Goal: Information Seeking & Learning: Understand process/instructions

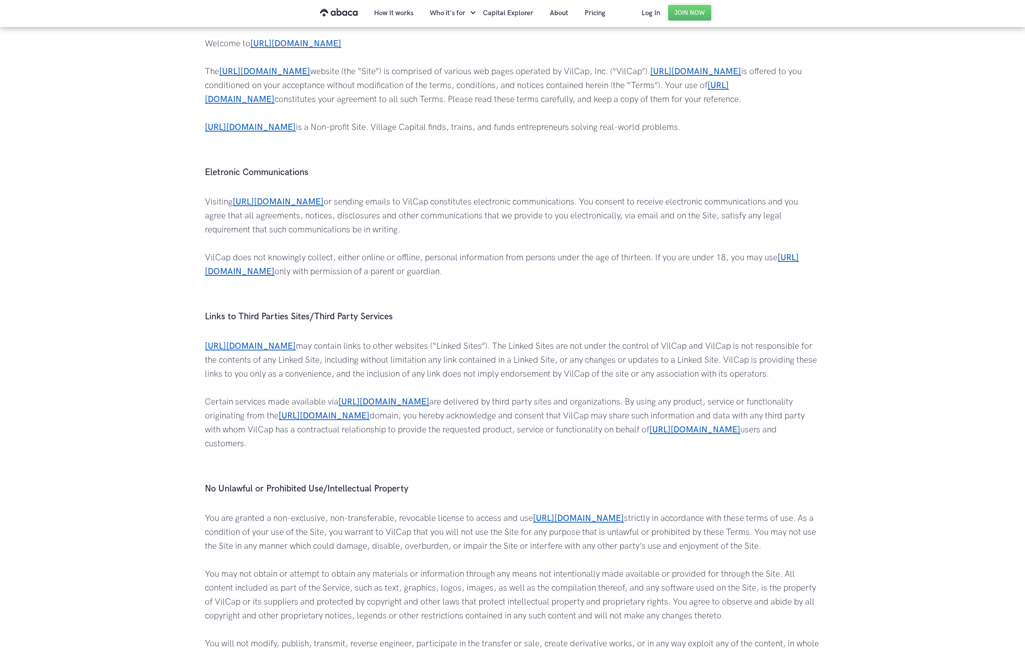
scroll to position [84, 0]
click at [211, 311] on h3 "Links to Third Parties Sites/Third Party Services" at bounding box center [512, 316] width 615 height 12
click at [219, 318] on h3 "Links to Third Parties Sites/Third Party Services" at bounding box center [512, 316] width 615 height 12
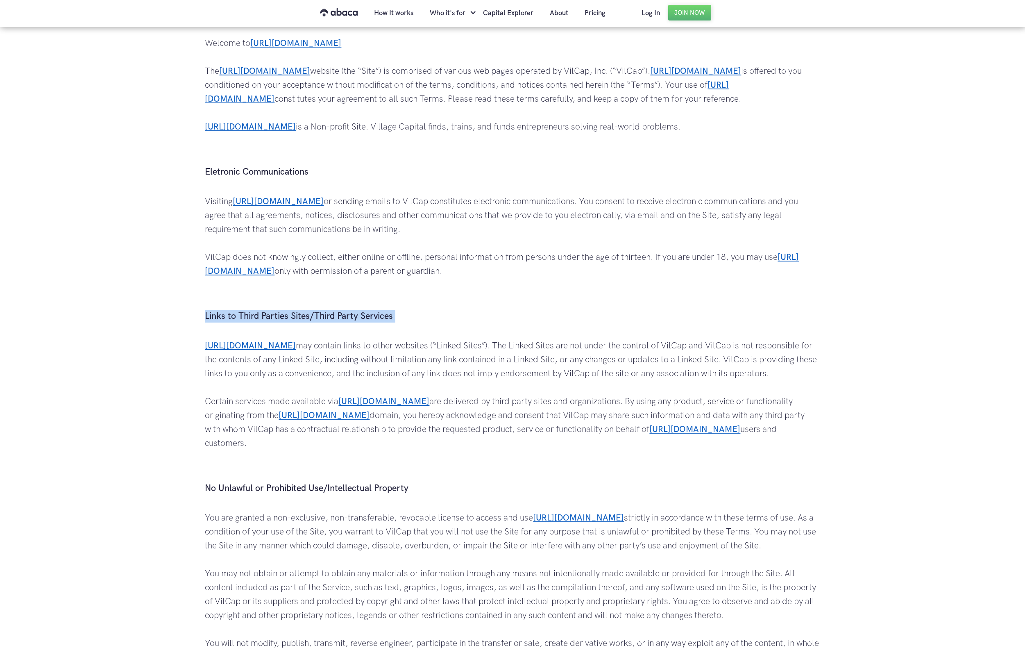
click at [219, 318] on h3 "Links to Third Parties Sites/Third Party Services" at bounding box center [512, 316] width 615 height 12
click at [341, 348] on p "[URL][DOMAIN_NAME] may contain links to other websites (“Linked Sites”). The Li…" at bounding box center [512, 408] width 615 height 139
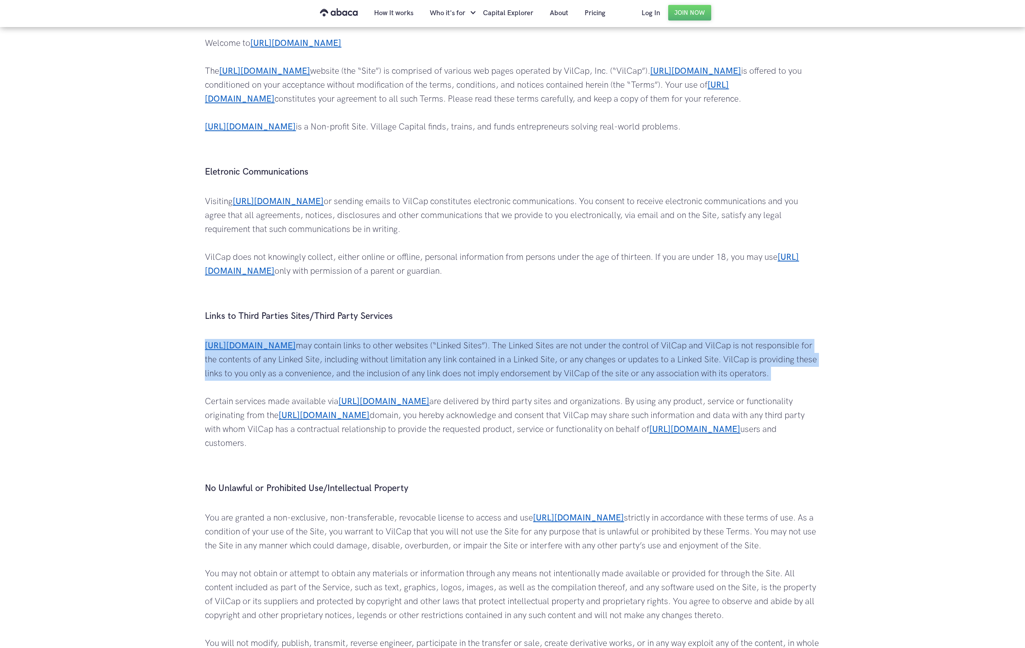
click at [341, 348] on p "[URL][DOMAIN_NAME] may contain links to other websites (“Linked Sites”). The Li…" at bounding box center [512, 408] width 615 height 139
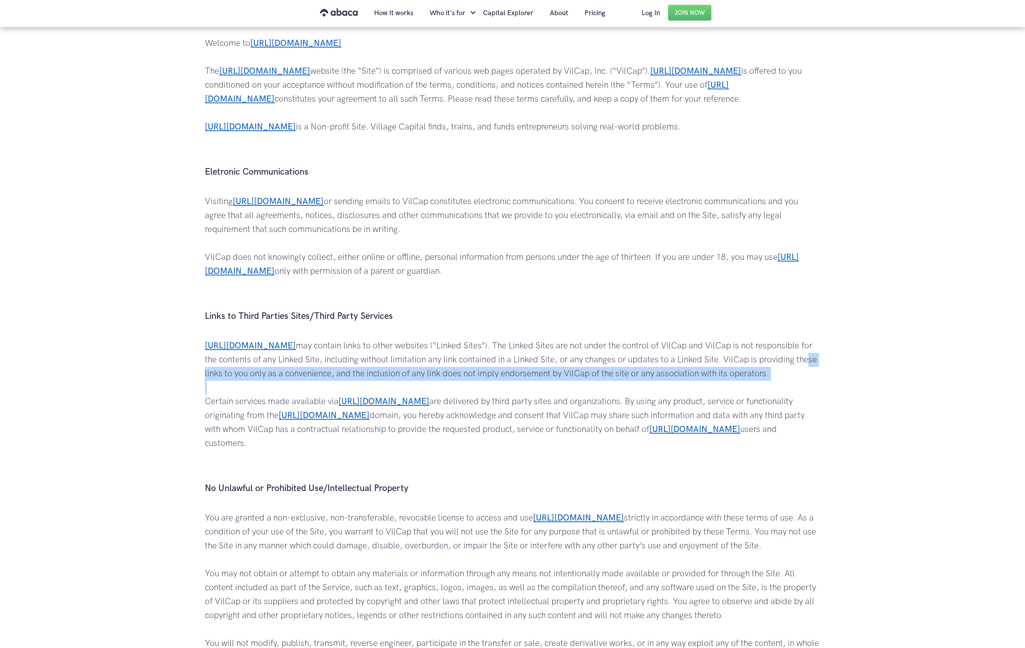
drag, startPoint x: 211, startPoint y: 377, endPoint x: 390, endPoint y: 390, distance: 180.0
click at [390, 390] on p "[URL][DOMAIN_NAME] may contain links to other websites (“Linked Sites”). The Li…" at bounding box center [512, 408] width 615 height 139
click at [390, 377] on p "[URL][DOMAIN_NAME] may contain links to other websites (“Linked Sites”). The Li…" at bounding box center [512, 408] width 615 height 139
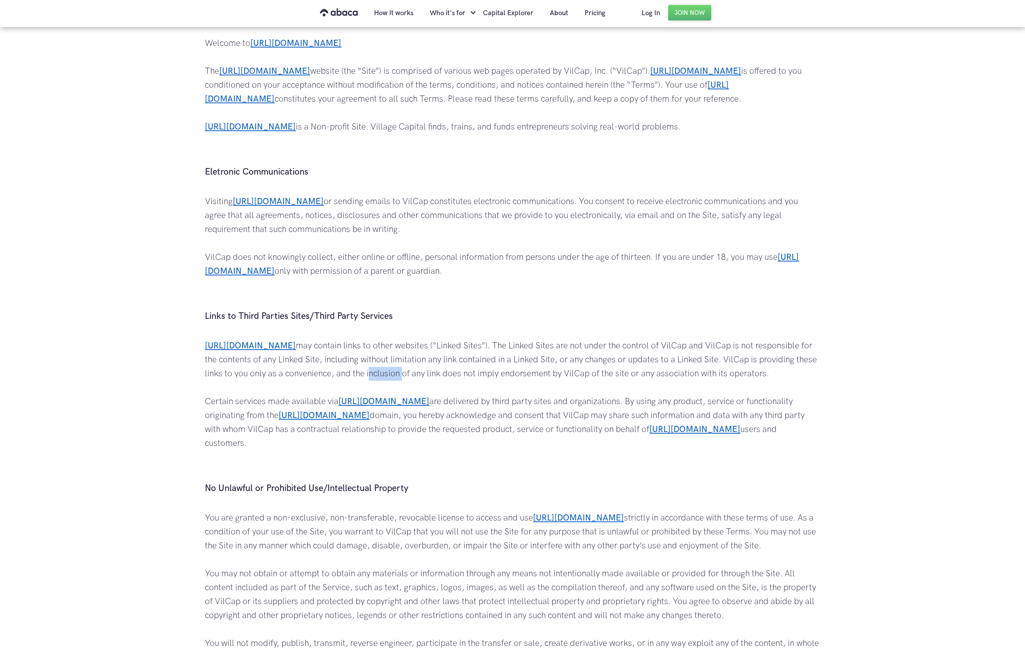
click at [390, 377] on p "[URL][DOMAIN_NAME] may contain links to other websites (“Linked Sites”). The Li…" at bounding box center [512, 408] width 615 height 139
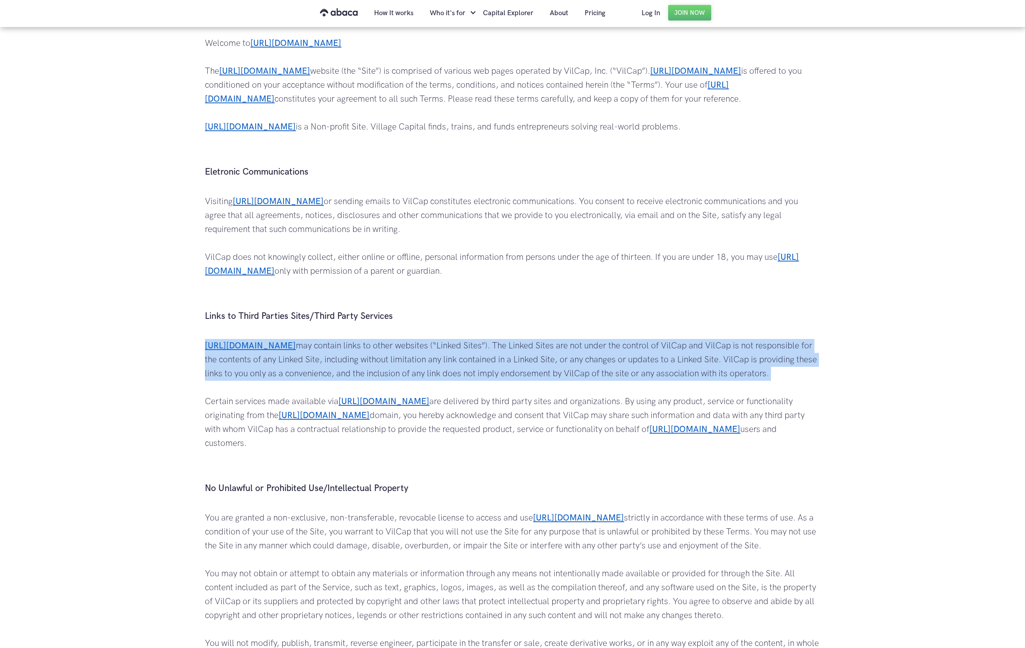
click at [390, 377] on p "[URL][DOMAIN_NAME] may contain links to other websites (“Linked Sites”). The Li…" at bounding box center [512, 408] width 615 height 139
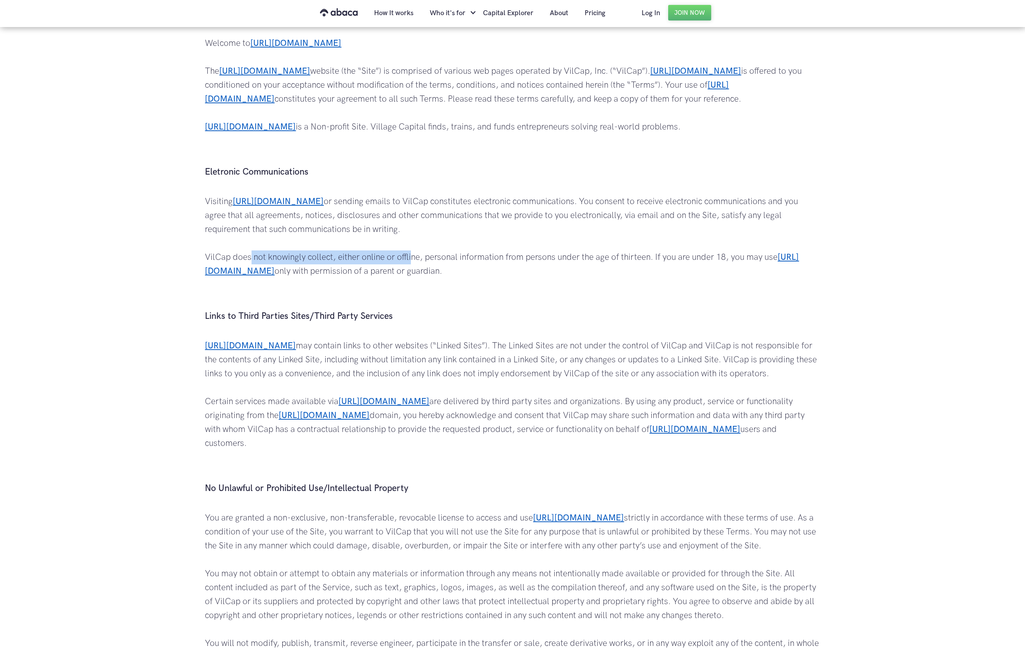
drag, startPoint x: 268, startPoint y: 257, endPoint x: 433, endPoint y: 257, distance: 165.1
click at [425, 257] on p "Visiting [URL][DOMAIN_NAME] or sending emails to VilCap constitutes electronic …" at bounding box center [512, 250] width 615 height 111
click at [272, 260] on p "Visiting https://www.abaca.app/ or sending emails to VilCap constitutes electro…" at bounding box center [512, 250] width 615 height 111
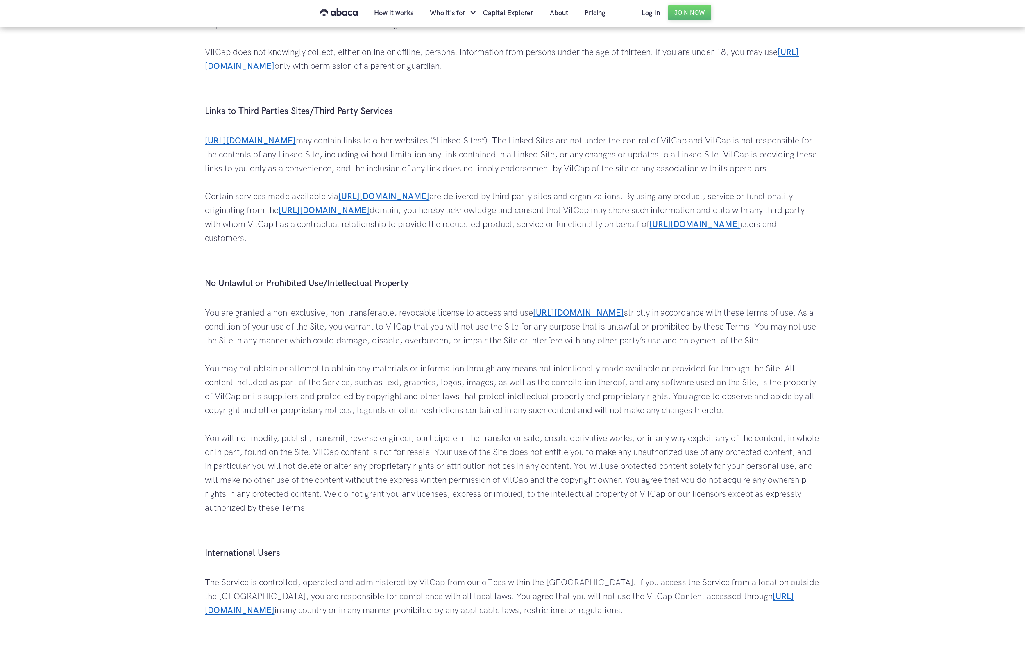
scroll to position [292, 0]
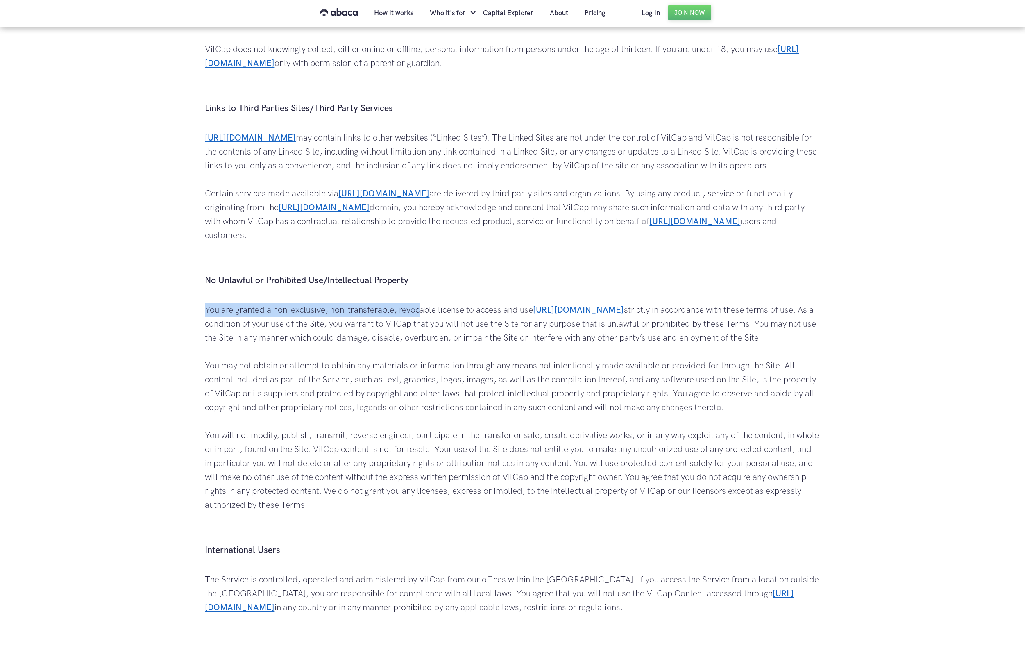
drag, startPoint x: 200, startPoint y: 309, endPoint x: 422, endPoint y: 307, distance: 222.1
drag, startPoint x: 423, startPoint y: 307, endPoint x: 513, endPoint y: 309, distance: 90.6
click at [513, 309] on p "You are granted a non-exclusive, non-transferable, revocable license to access …" at bounding box center [512, 421] width 615 height 237
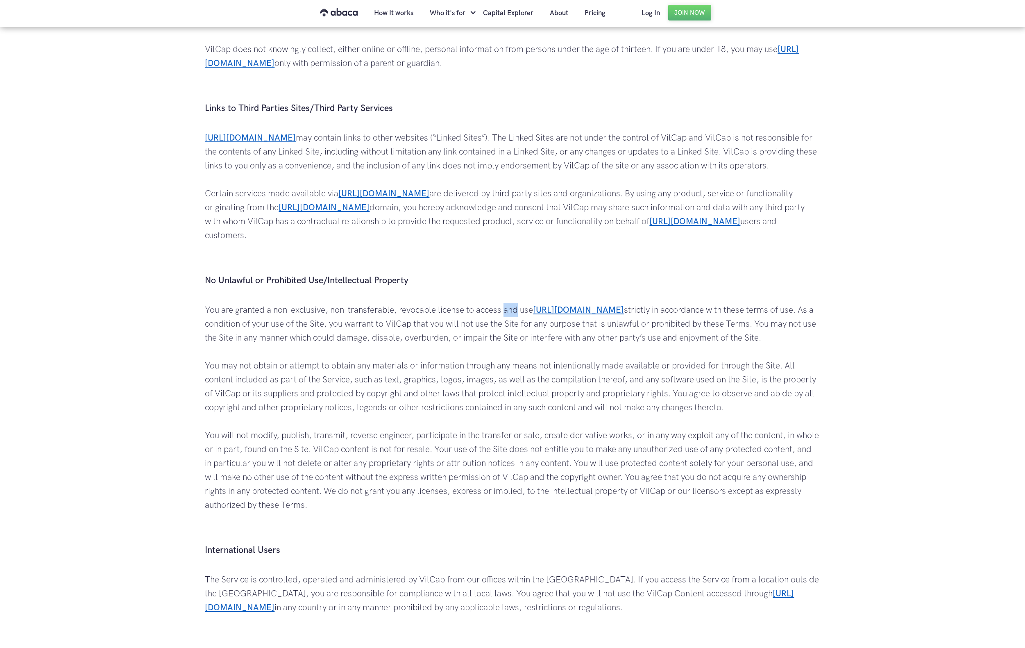
click at [513, 309] on p "You are granted a non-exclusive, non-transferable, revocable license to access …" at bounding box center [512, 421] width 615 height 237
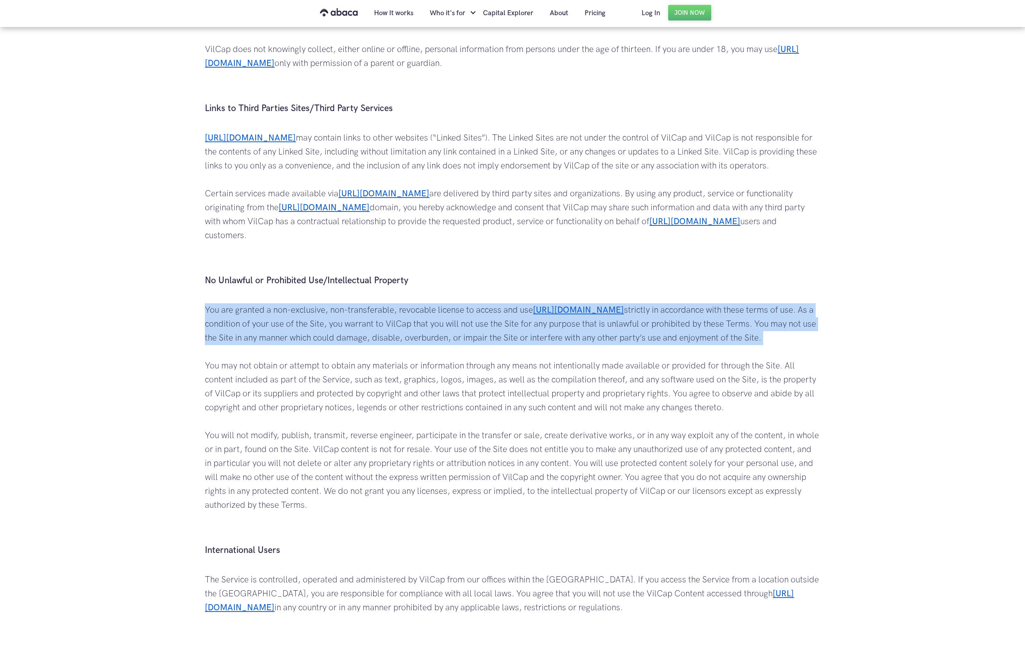
click at [513, 309] on p "You are granted a non-exclusive, non-transferable, revocable license to access …" at bounding box center [512, 421] width 615 height 237
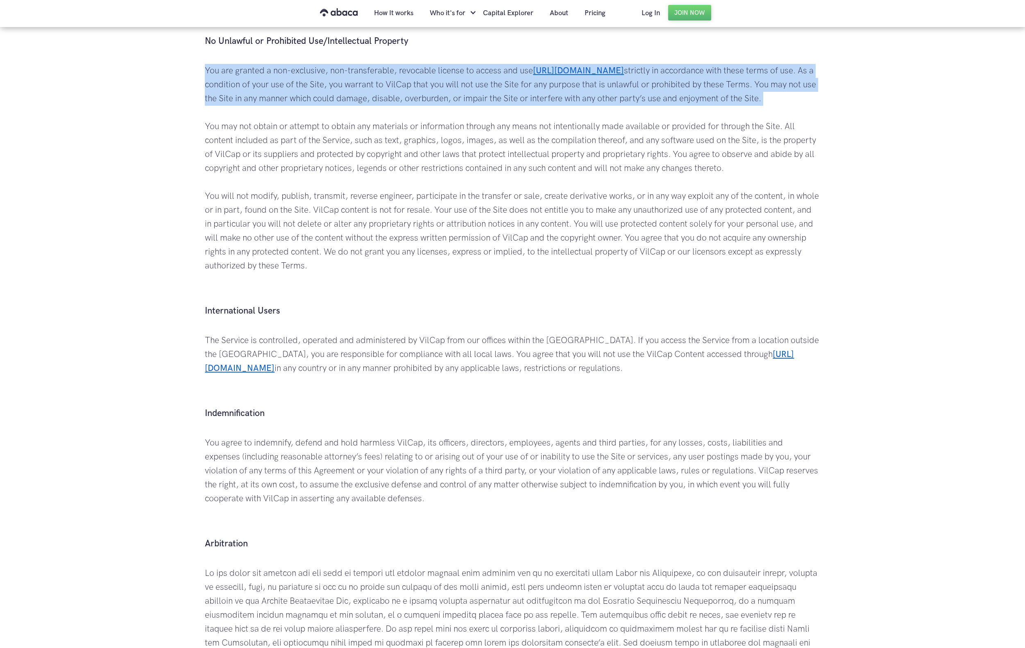
scroll to position [533, 0]
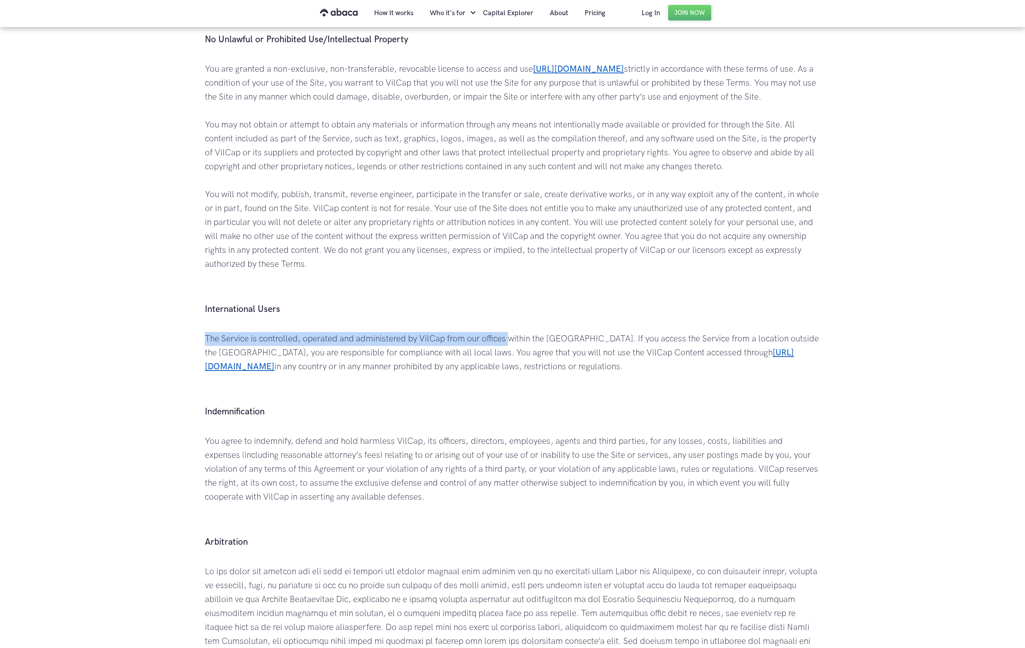
drag, startPoint x: 207, startPoint y: 335, endPoint x: 509, endPoint y: 341, distance: 302.5
click at [509, 341] on p "The Service is controlled, operated and administered by VilCap from our offices…" at bounding box center [512, 367] width 615 height 70
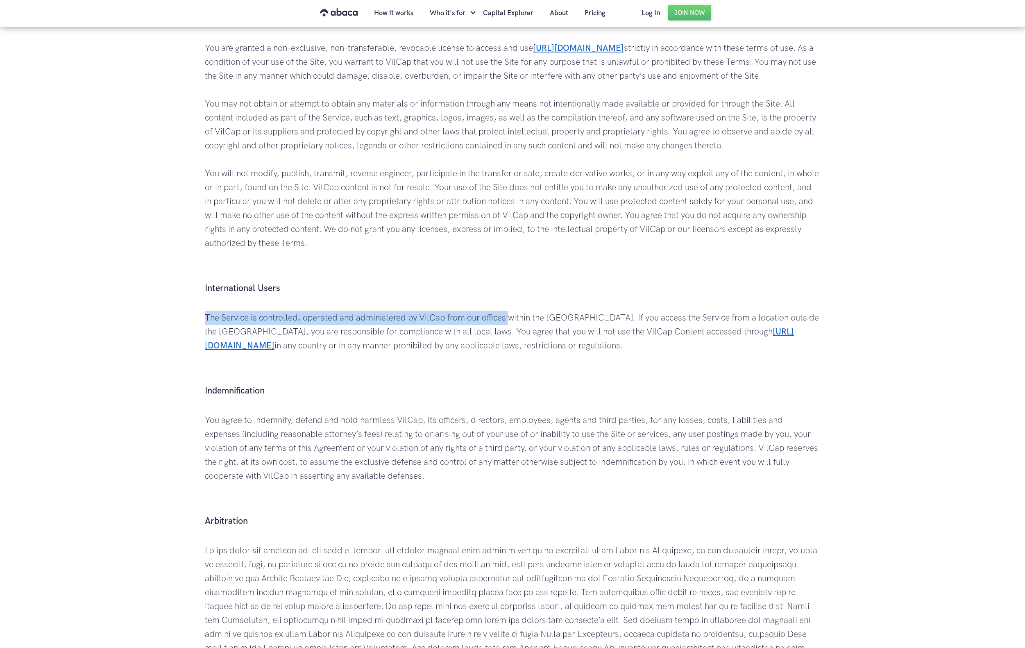
scroll to position [556, 0]
click at [403, 320] on p "The Service is controlled, operated and administered by VilCap from our offices…" at bounding box center [512, 344] width 615 height 70
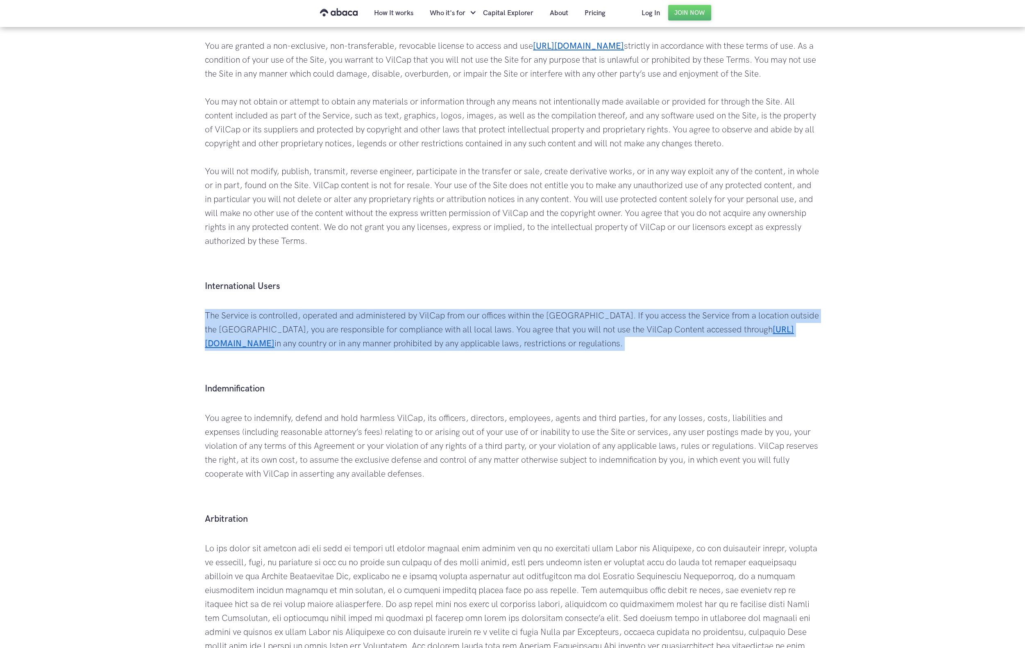
click at [403, 320] on p "The Service is controlled, operated and administered by VilCap from our offices…" at bounding box center [512, 344] width 615 height 70
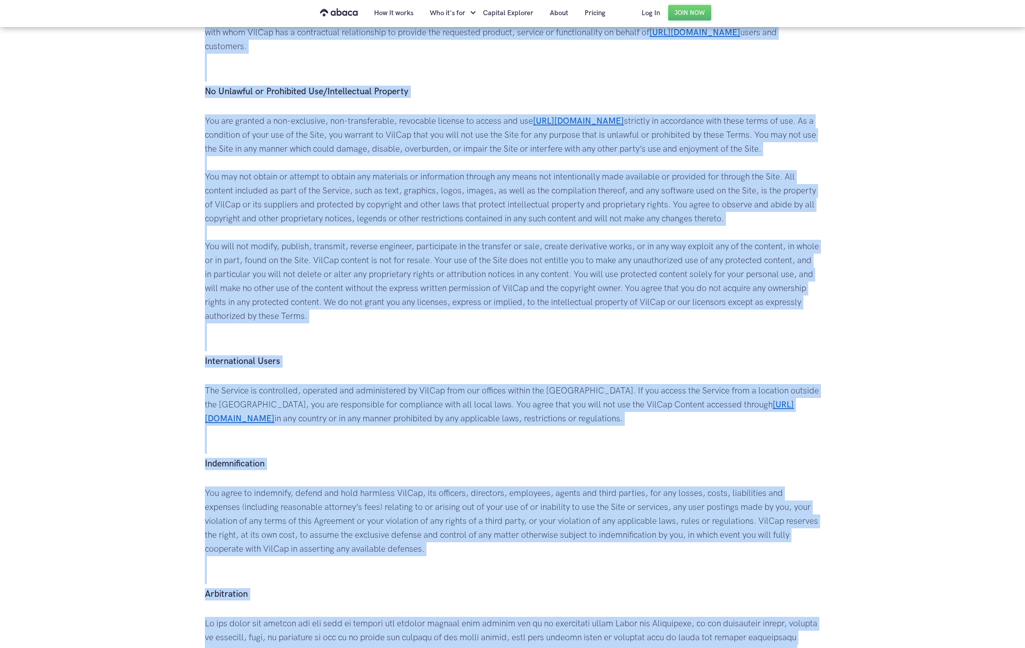
scroll to position [449, 0]
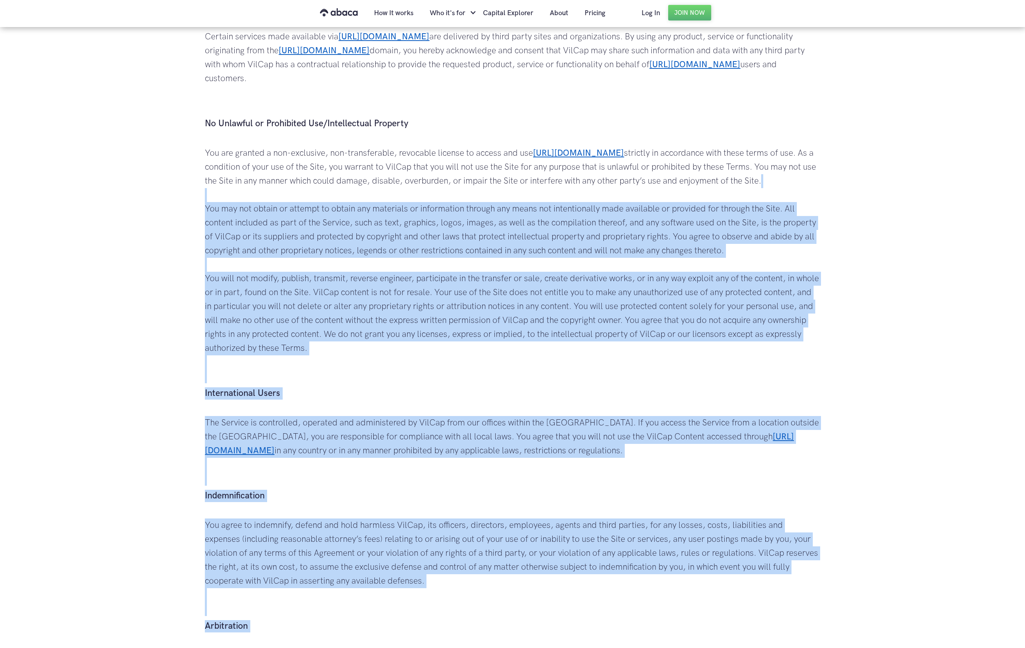
drag, startPoint x: 297, startPoint y: 500, endPoint x: 86, endPoint y: 201, distance: 366.2
click at [173, 200] on body "Cookie Notice By clicking “Accept All Cookies”, you agree to the storing of fir…" at bounding box center [512, 637] width 1025 height 2172
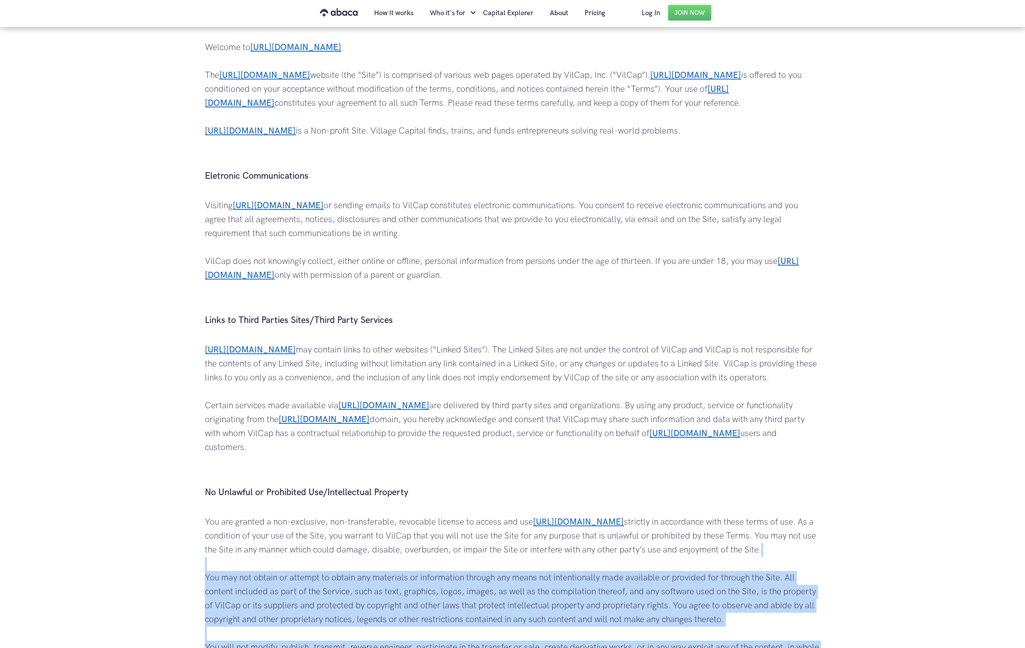
scroll to position [0, 0]
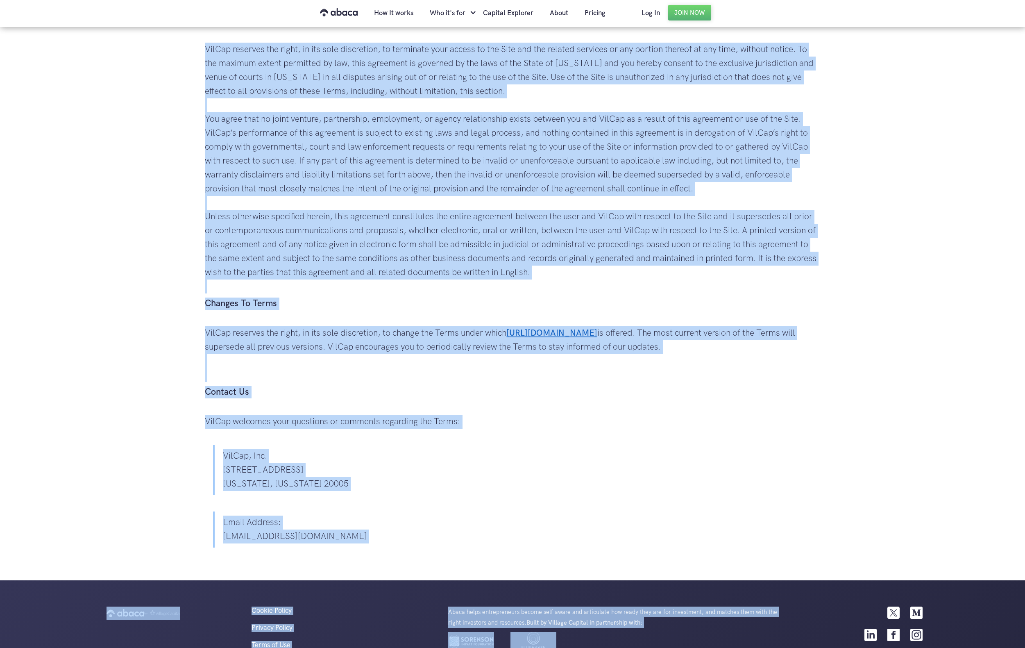
scroll to position [1524, 0]
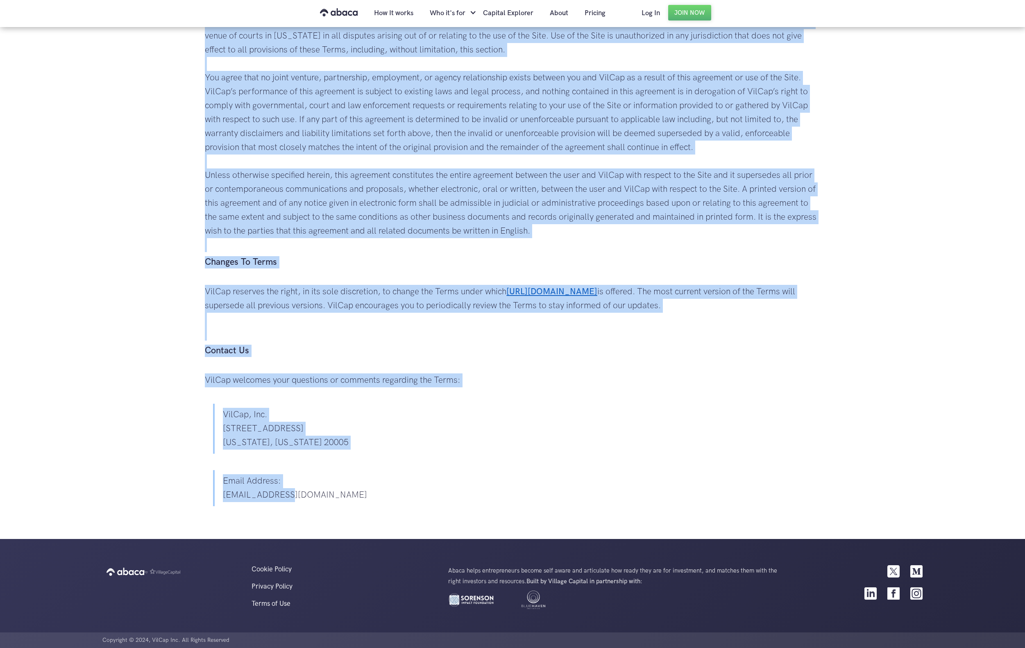
drag, startPoint x: 204, startPoint y: 65, endPoint x: 485, endPoint y: 494, distance: 512.9
copy div "Terms of Use Last updated on April 4, 2020. Welcome to https://www.abaca.app/ ‍…"
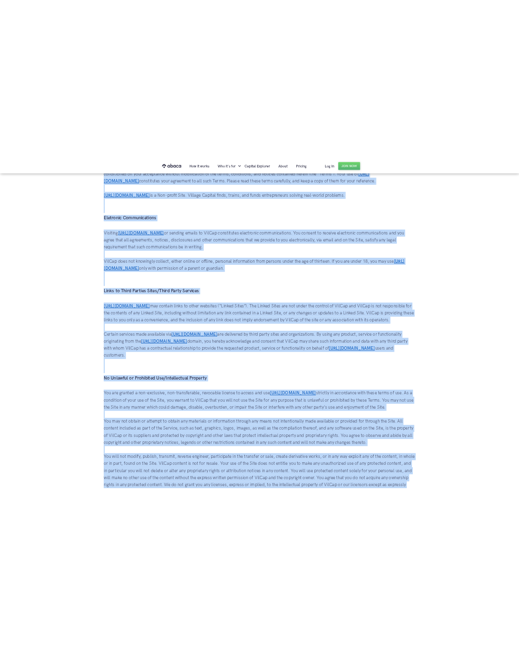
scroll to position [0, 0]
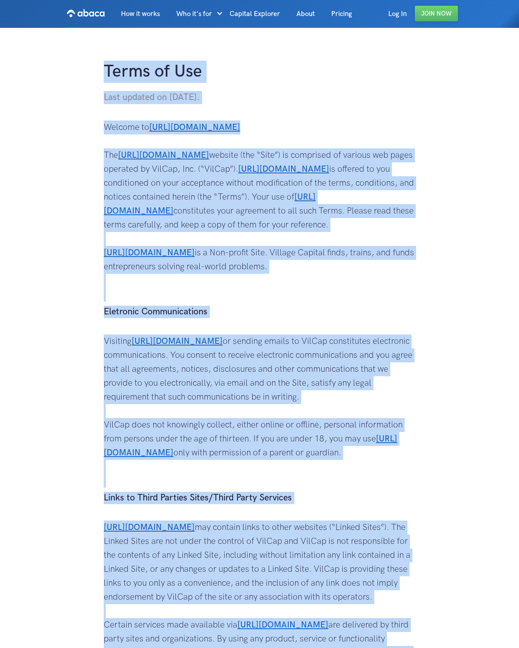
click at [175, 294] on p "Welcome to https://www.abaca.app/ ‍ The https://www.abaca.app/ website (the “Si…" at bounding box center [259, 210] width 311 height 181
